Goal: Navigation & Orientation: Find specific page/section

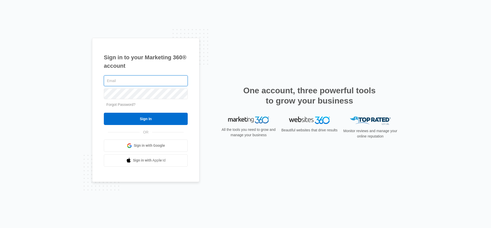
type input "[EMAIL_ADDRESS][DOMAIN_NAME]"
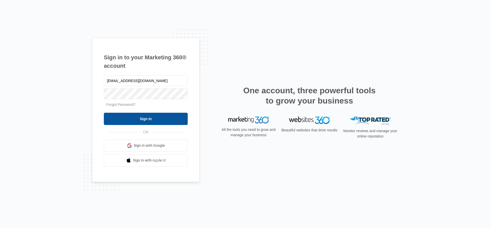
click at [138, 116] on input "Sign In" at bounding box center [146, 119] width 84 height 12
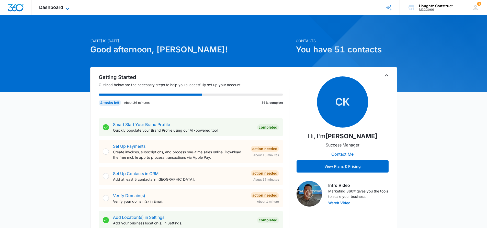
click at [65, 7] on icon at bounding box center [67, 9] width 6 height 6
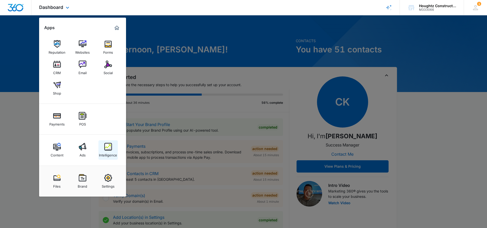
click at [112, 147] on link "Intelligence" at bounding box center [107, 149] width 19 height 19
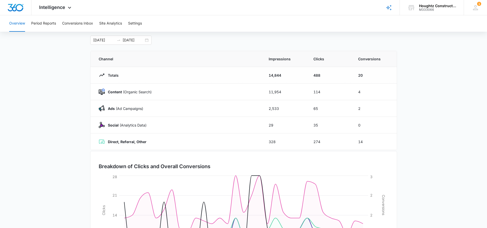
scroll to position [25, 0]
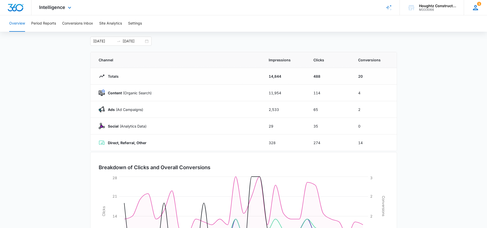
click at [476, 9] on icon at bounding box center [475, 7] width 5 height 5
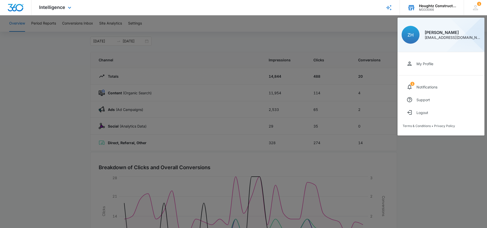
click at [436, 8] on div "M333066" at bounding box center [437, 10] width 37 height 4
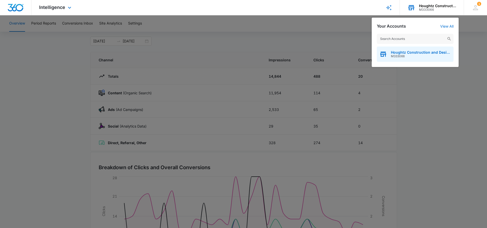
click at [414, 53] on span "Houghtz Construction and Design LLC" at bounding box center [421, 52] width 60 height 4
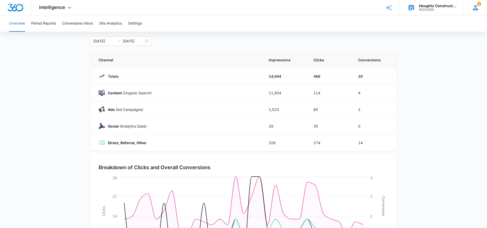
click at [480, 6] on div "1 ZH [PERSON_NAME] [EMAIL_ADDRESS][DOMAIN_NAME] My Profile 1 Notifications Supp…" at bounding box center [475, 7] width 23 height 15
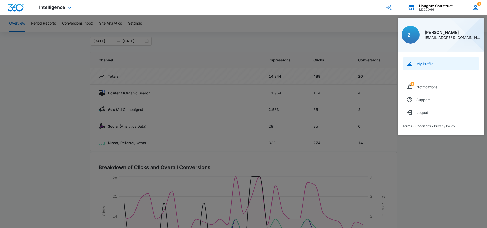
click at [429, 64] on div "My Profile" at bounding box center [425, 64] width 17 height 4
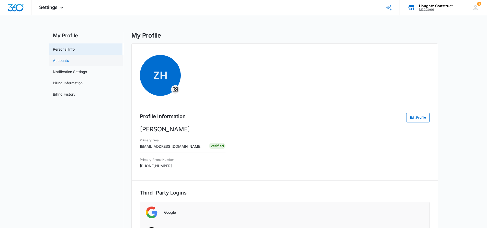
click at [64, 61] on link "Accounts" at bounding box center [61, 60] width 16 height 5
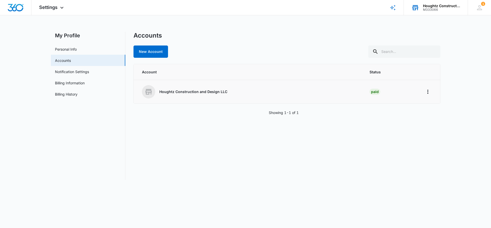
click at [193, 94] on p "Houghtz Construction and Design LLC" at bounding box center [193, 91] width 68 height 5
click at [431, 88] on div at bounding box center [428, 92] width 8 height 8
click at [431, 91] on icon "Home" at bounding box center [428, 92] width 6 height 6
click at [438, 104] on div "Go to Dashboard" at bounding box center [444, 106] width 28 height 4
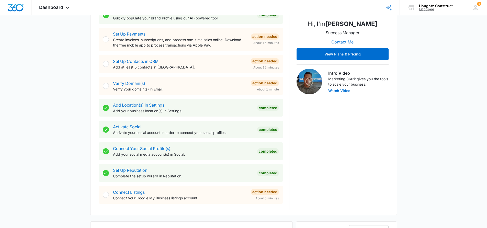
scroll to position [39, 0]
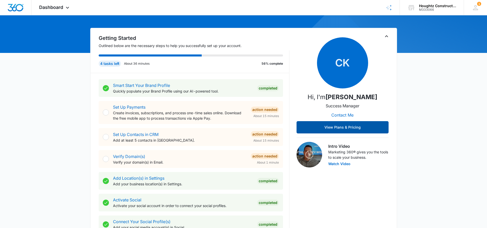
click at [340, 130] on button "View Plans & Pricing" at bounding box center [343, 127] width 92 height 12
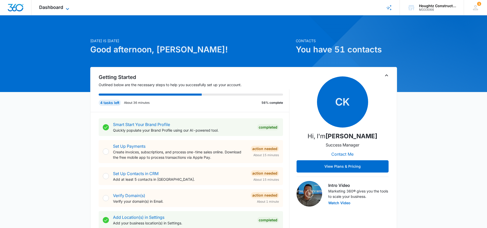
click at [66, 8] on icon at bounding box center [67, 9] width 6 height 6
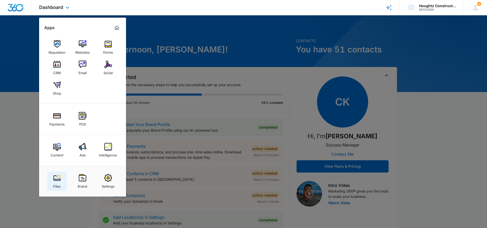
click at [59, 179] on img at bounding box center [57, 178] width 8 height 8
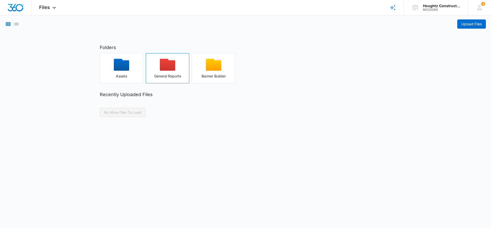
click at [167, 73] on div "button" at bounding box center [167, 66] width 43 height 15
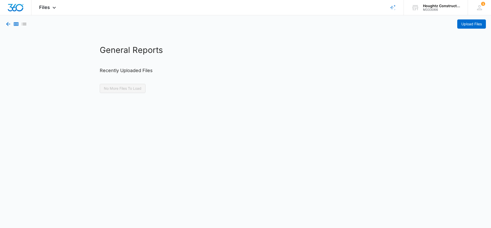
click at [7, 23] on icon "button" at bounding box center [8, 24] width 4 height 4
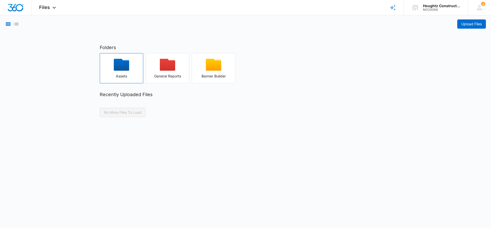
click at [118, 71] on div "button" at bounding box center [121, 66] width 43 height 15
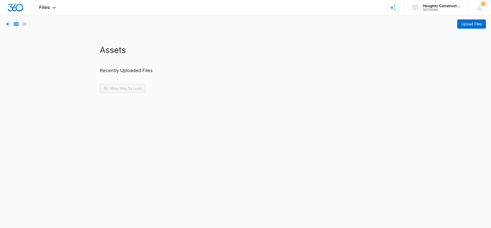
click at [6, 24] on icon "button" at bounding box center [8, 24] width 6 height 6
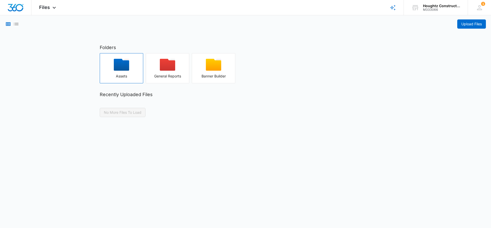
click at [130, 68] on div "button" at bounding box center [121, 66] width 43 height 15
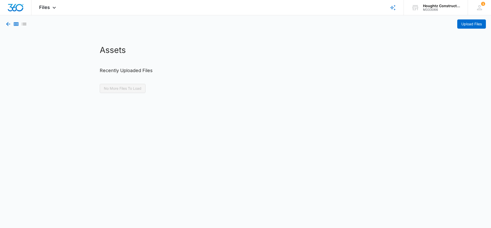
click at [10, 24] on icon "button" at bounding box center [8, 24] width 4 height 4
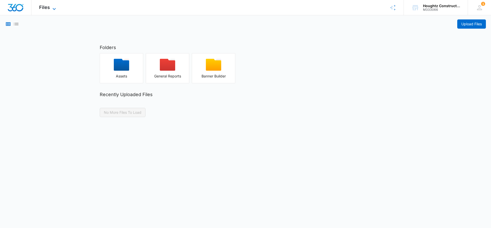
click at [54, 8] on icon at bounding box center [54, 9] width 6 height 6
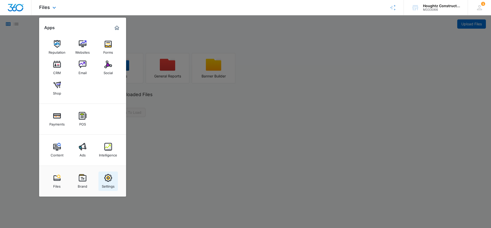
click at [112, 182] on div "Settings" at bounding box center [108, 185] width 13 height 7
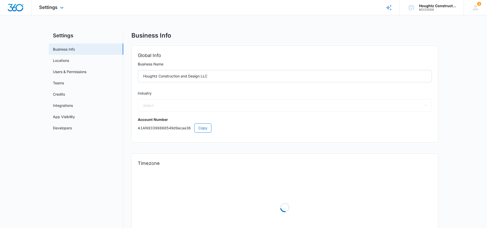
select select "4"
select select "US"
select select "America/New_York"
click at [60, 59] on link "Locations" at bounding box center [61, 60] width 16 height 5
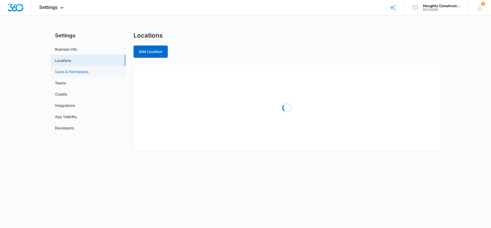
click at [67, 72] on link "Users & Permissions" at bounding box center [72, 71] width 34 height 5
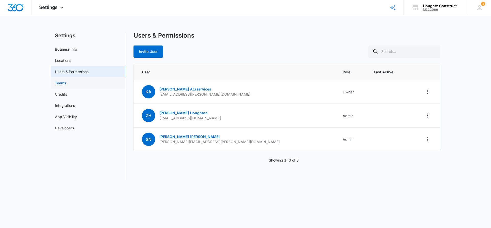
click at [62, 81] on link "Teams" at bounding box center [60, 82] width 11 height 5
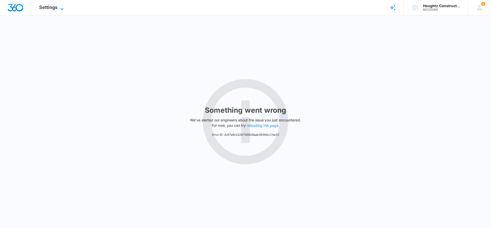
click at [51, 9] on span "Settings" at bounding box center [48, 7] width 18 height 5
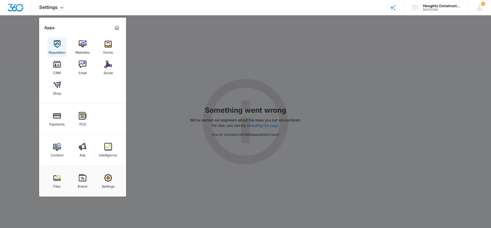
click at [57, 46] on img at bounding box center [57, 44] width 8 height 8
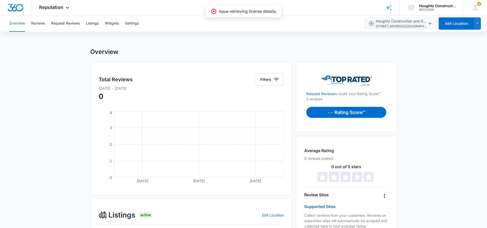
click at [211, 12] on icon at bounding box center [214, 11] width 6 height 6
click at [213, 12] on icon at bounding box center [213, 11] width 5 height 5
click at [68, 10] on icon at bounding box center [67, 9] width 6 height 6
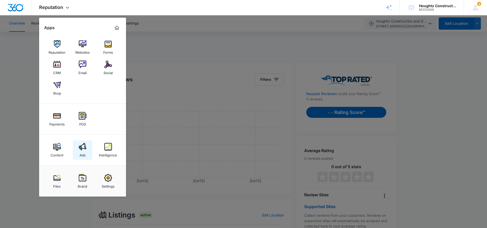
click at [85, 147] on img at bounding box center [83, 147] width 8 height 8
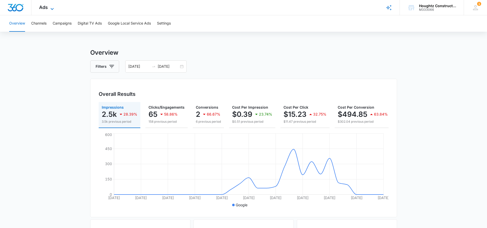
click at [51, 8] on icon at bounding box center [52, 9] width 6 height 6
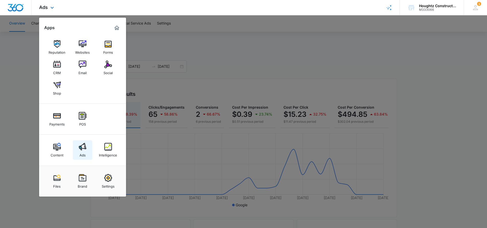
click at [86, 150] on img at bounding box center [83, 147] width 8 height 8
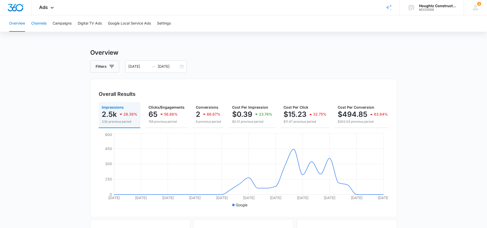
drag, startPoint x: 39, startPoint y: 23, endPoint x: 44, endPoint y: 24, distance: 4.9
click at [39, 23] on button "Channels" at bounding box center [38, 23] width 15 height 16
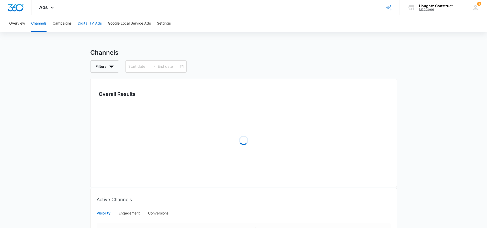
type input "[DATE]"
click at [133, 22] on button "Google Local Service Ads" at bounding box center [129, 23] width 43 height 16
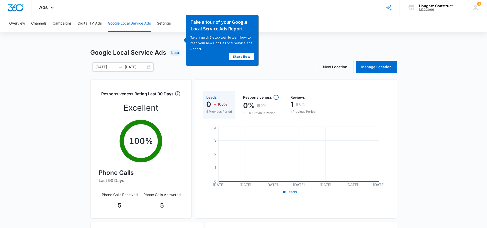
click at [177, 66] on div "09/05/2025 10/05/2025" at bounding box center [166, 66] width 153 height 9
